Goal: Navigation & Orientation: Find specific page/section

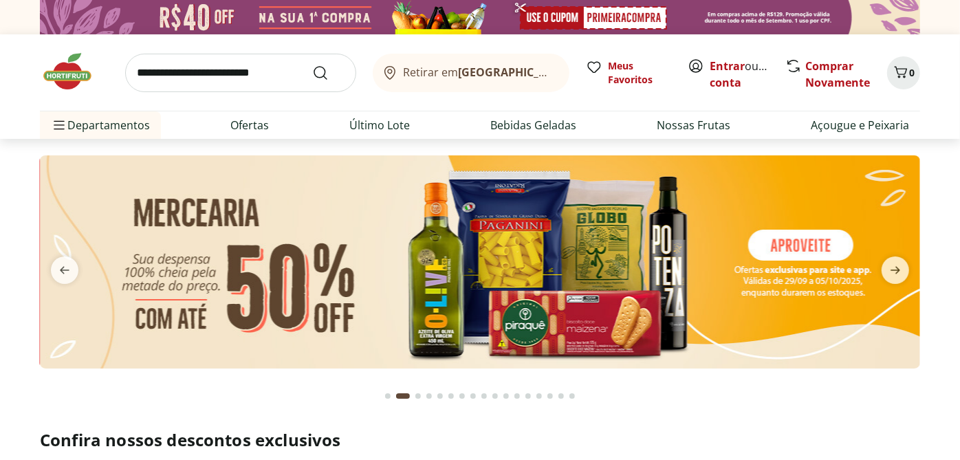
click at [902, 269] on icon "next" at bounding box center [895, 270] width 16 height 16
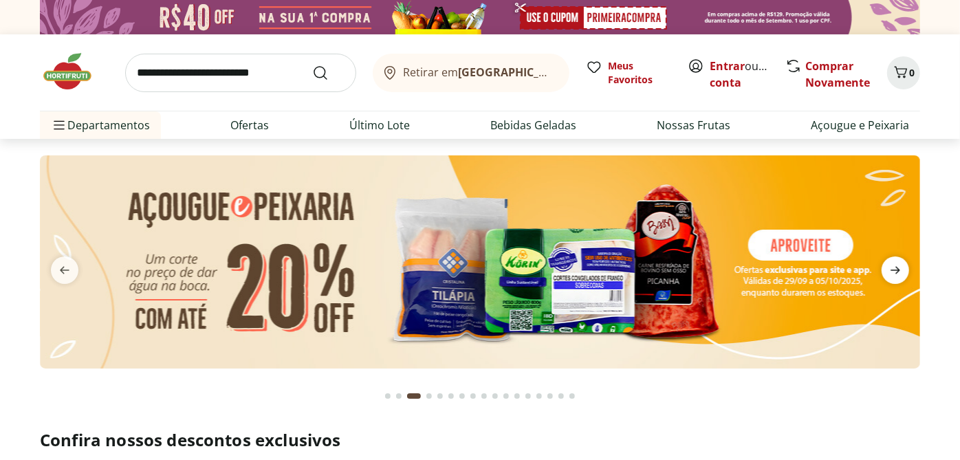
click at [901, 267] on icon "next" at bounding box center [895, 270] width 16 height 16
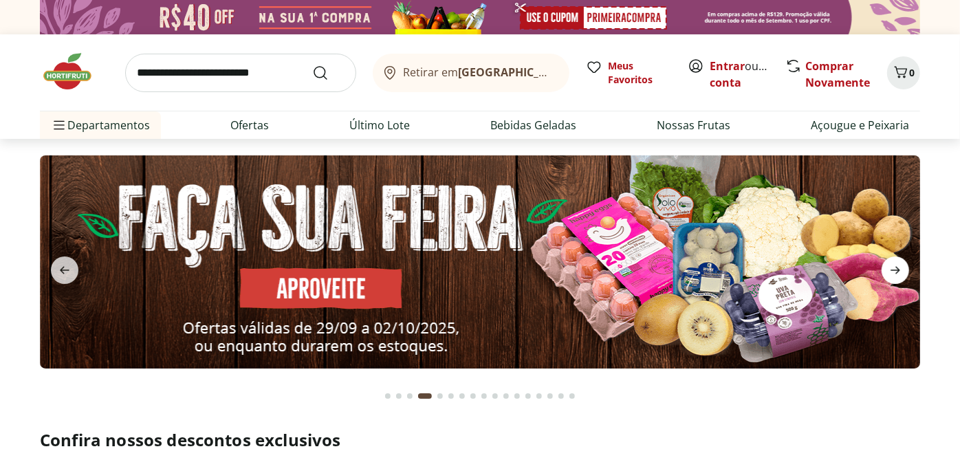
click at [901, 269] on icon "next" at bounding box center [895, 270] width 16 height 16
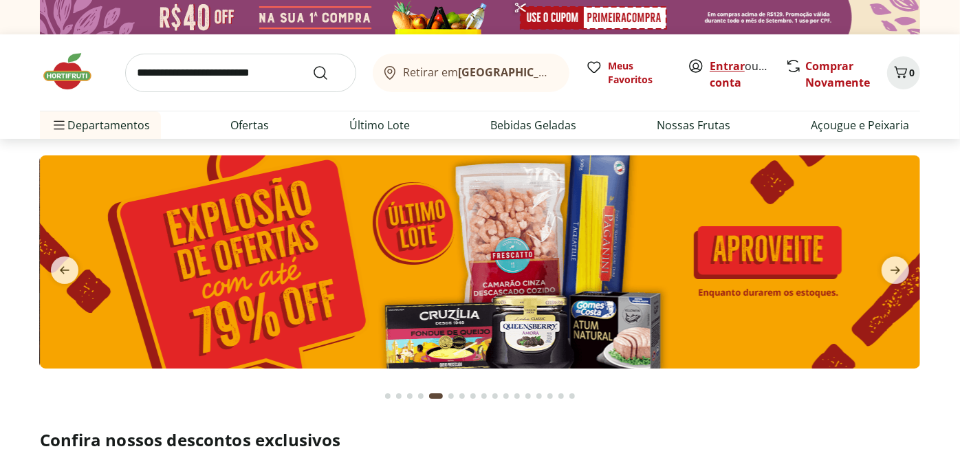
click at [732, 67] on link "Entrar" at bounding box center [726, 65] width 35 height 15
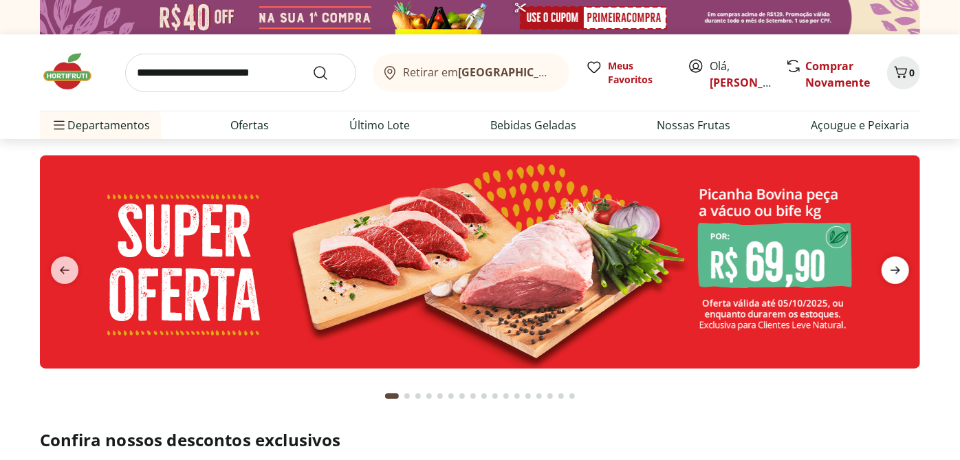
click at [900, 265] on icon "next" at bounding box center [895, 270] width 16 height 16
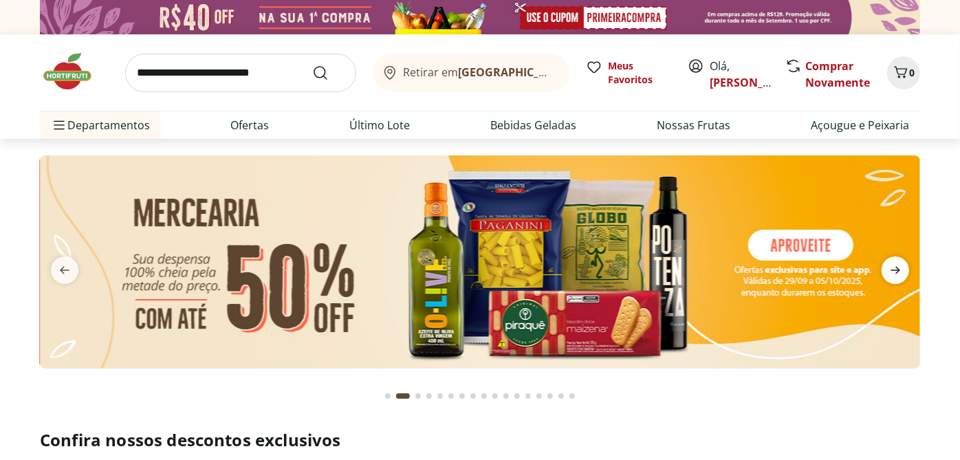
click at [900, 265] on icon "next" at bounding box center [895, 270] width 16 height 16
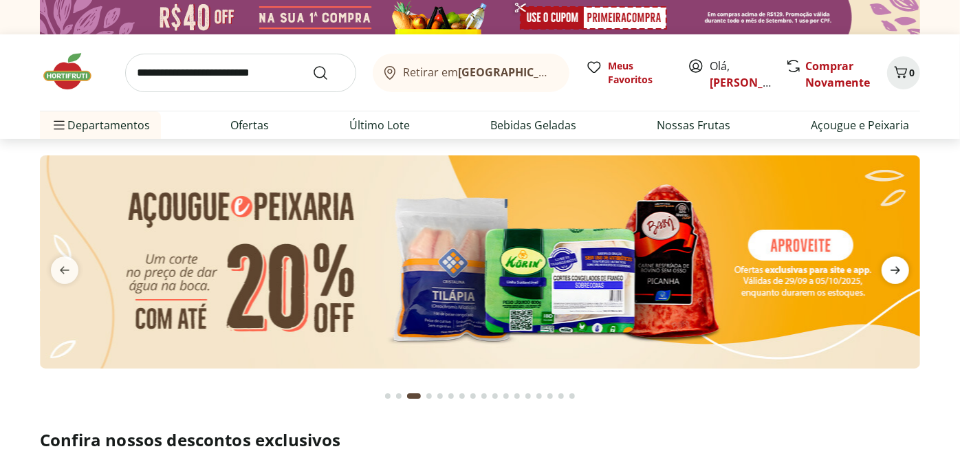
click at [900, 265] on icon "next" at bounding box center [895, 270] width 16 height 16
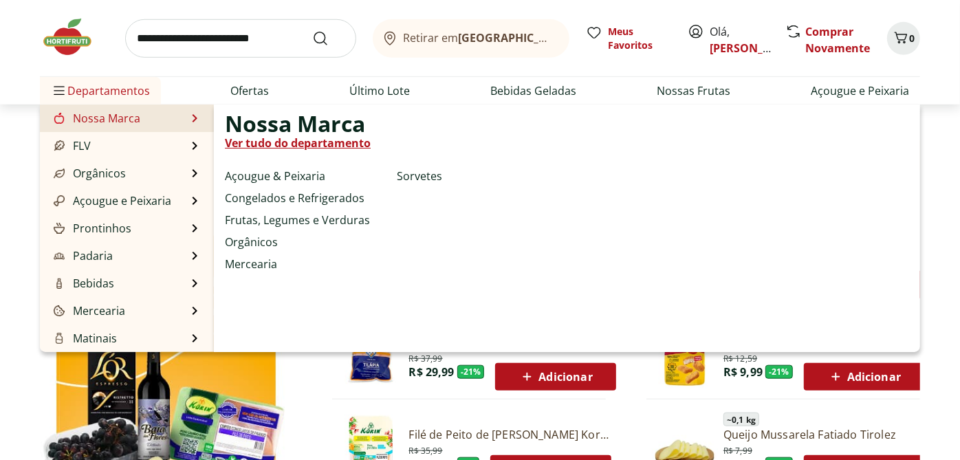
scroll to position [137, 0]
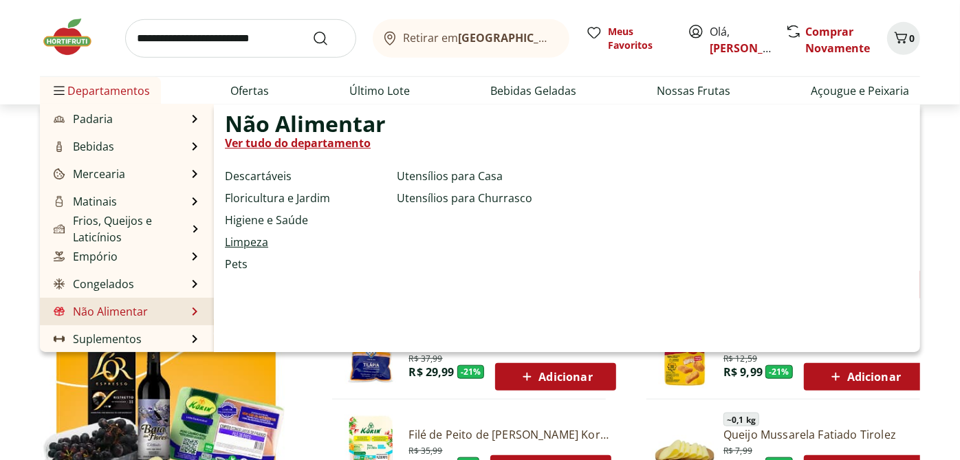
click at [259, 241] on link "Limpeza" at bounding box center [246, 242] width 43 height 16
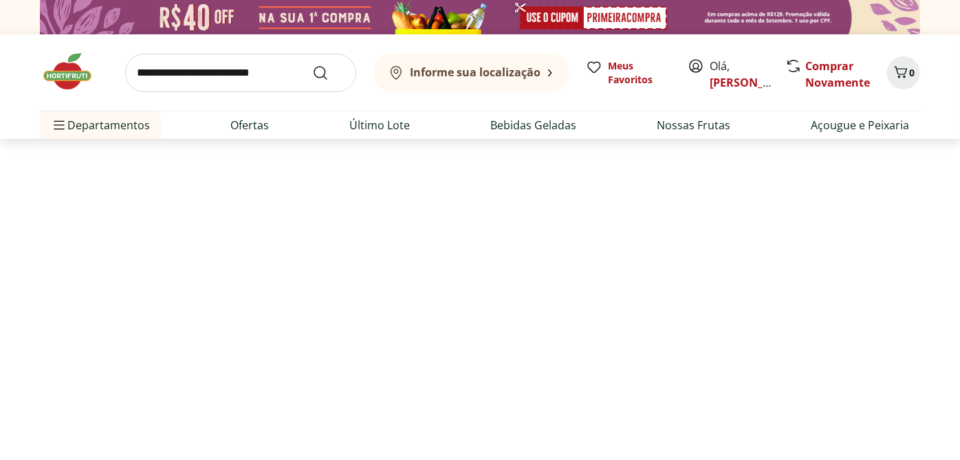
select select "**********"
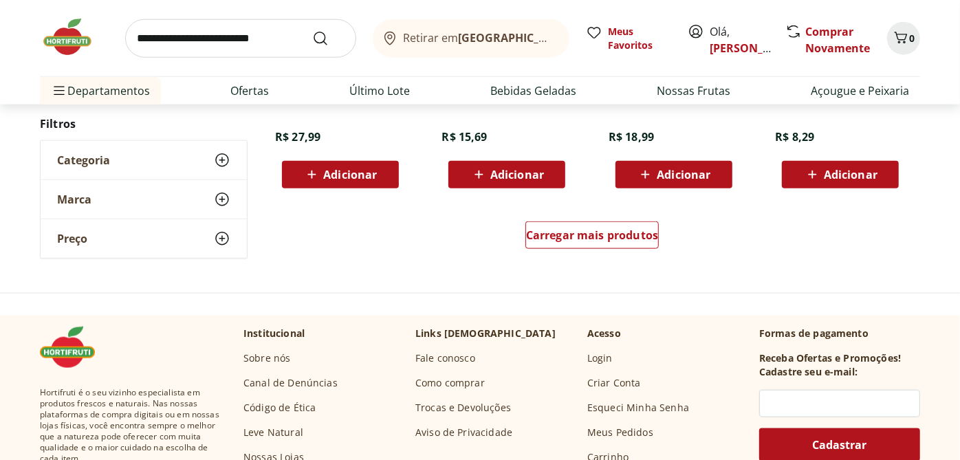
scroll to position [993, 0]
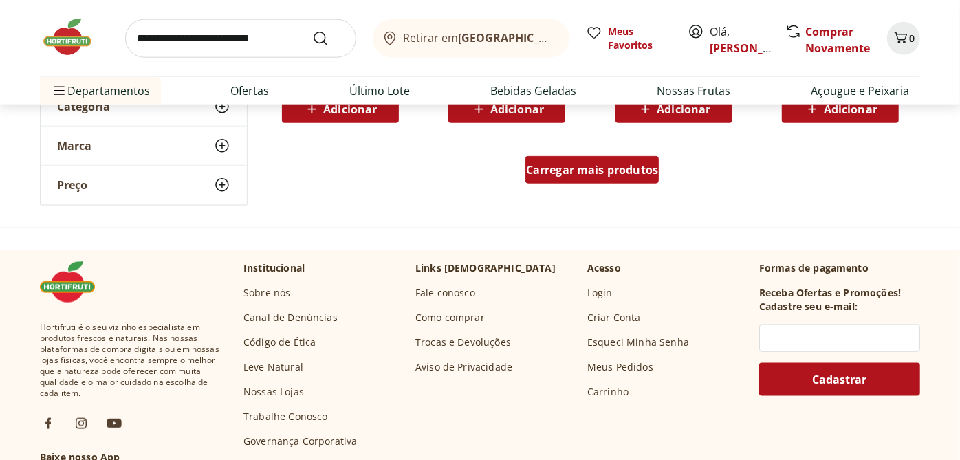
click at [581, 179] on div "Carregar mais produtos" at bounding box center [592, 169] width 134 height 27
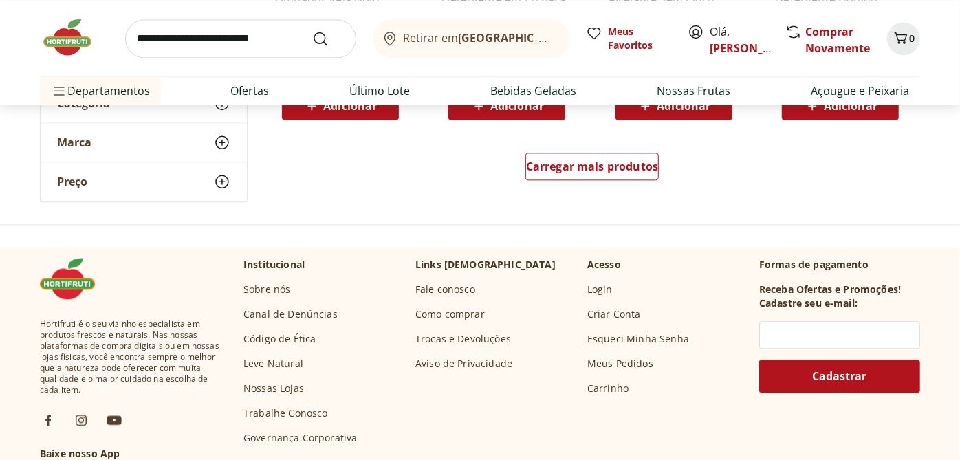
scroll to position [1909, 0]
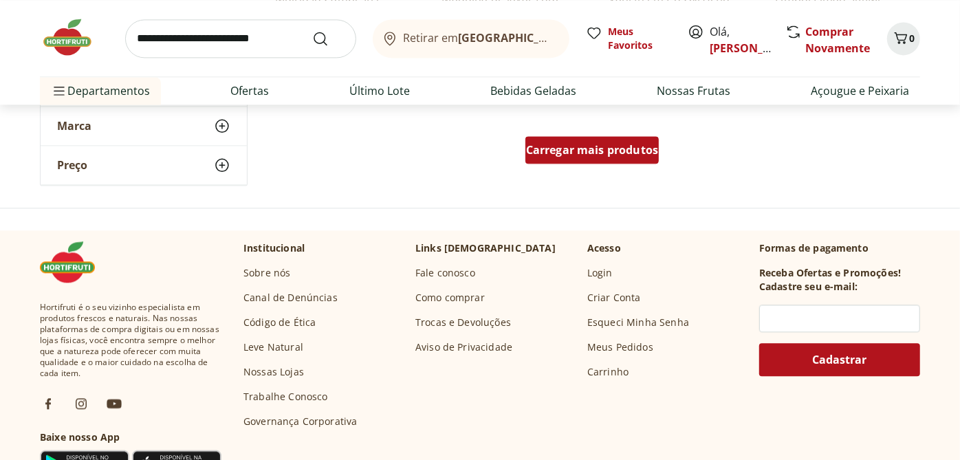
click at [619, 153] on span "Carregar mais produtos" at bounding box center [592, 149] width 133 height 11
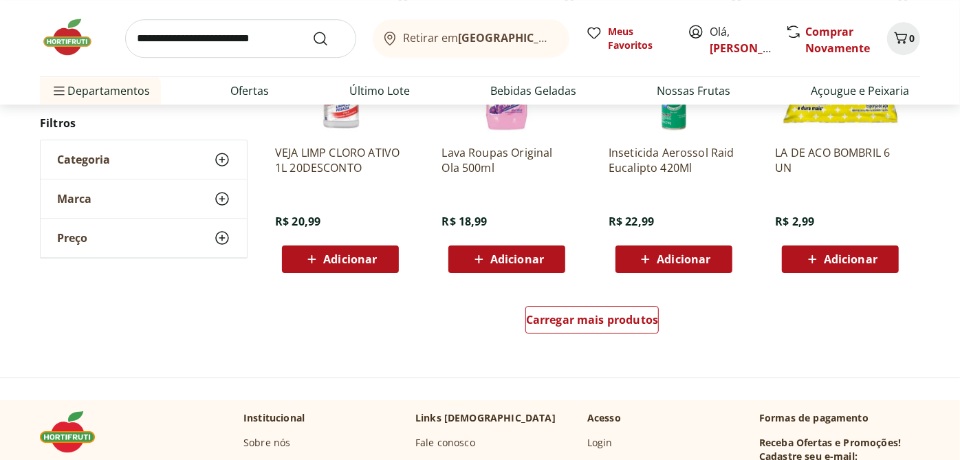
scroll to position [2672, 0]
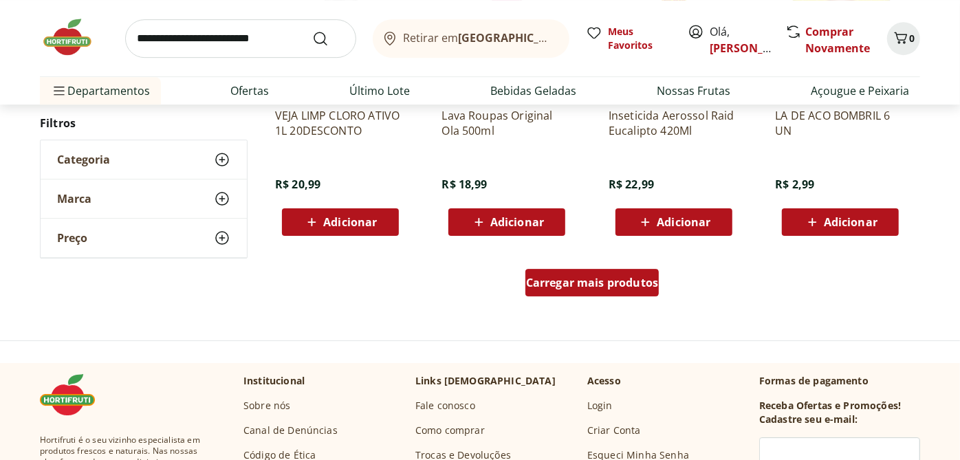
click at [603, 285] on span "Carregar mais produtos" at bounding box center [592, 282] width 133 height 11
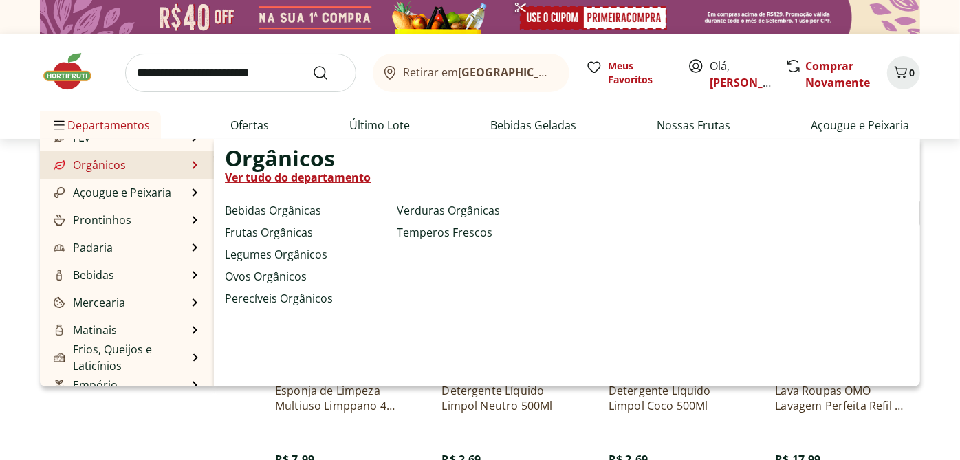
scroll to position [76, 0]
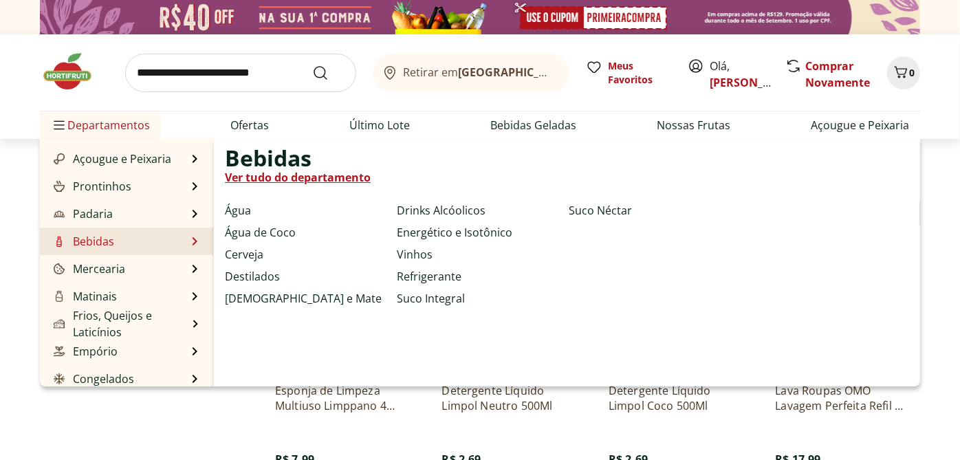
click at [99, 243] on link "Bebidas" at bounding box center [82, 241] width 63 height 16
select select "**********"
